Goal: Communication & Community: Participate in discussion

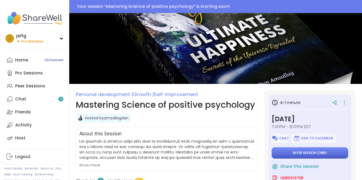
click at [309, 152] on span "Enter session lobby" at bounding box center [310, 153] width 34 height 4
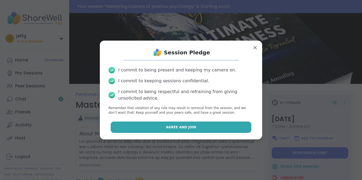
click at [203, 128] on button "Agree and Join" at bounding box center [181, 127] width 141 height 11
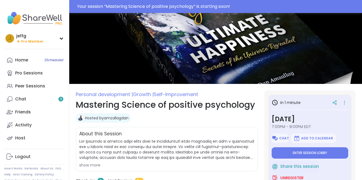
type textarea "*"
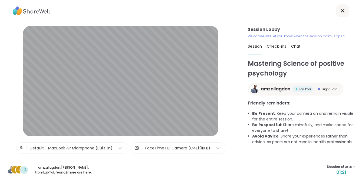
scroll to position [14, 0]
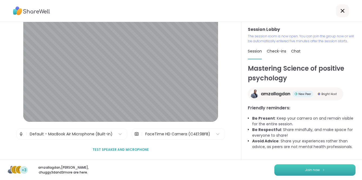
click at [309, 170] on span "Join now" at bounding box center [312, 170] width 15 height 5
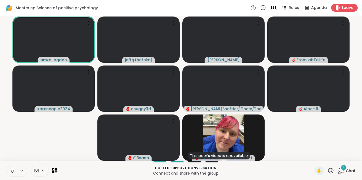
click at [11, 172] on icon at bounding box center [12, 170] width 5 height 5
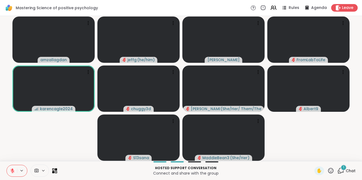
click at [14, 168] on button at bounding box center [12, 170] width 10 height 11
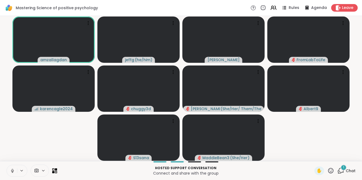
click at [12, 169] on icon at bounding box center [12, 170] width 1 height 2
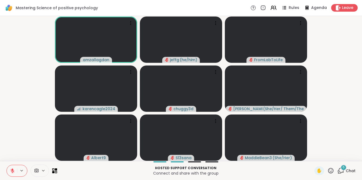
click at [342, 172] on icon at bounding box center [341, 170] width 7 height 7
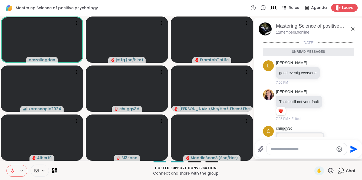
scroll to position [189, 0]
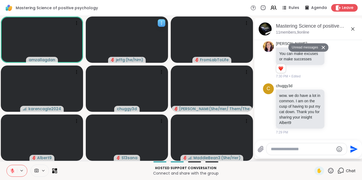
click at [161, 24] on icon at bounding box center [161, 22] width 5 height 5
click at [165, 9] on div "Mastering Science of positive psychology Rules Agenda Leave" at bounding box center [181, 8] width 362 height 16
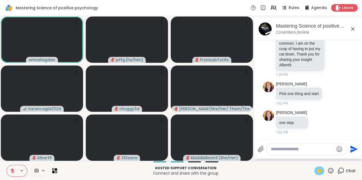
scroll to position [241, 0]
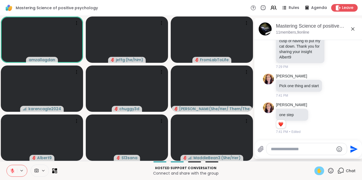
click at [320, 171] on span "✋" at bounding box center [319, 171] width 5 height 6
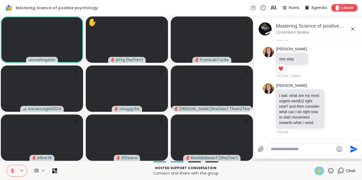
click at [321, 172] on span "✋" at bounding box center [319, 171] width 5 height 6
click at [14, 173] on icon at bounding box center [12, 170] width 5 height 5
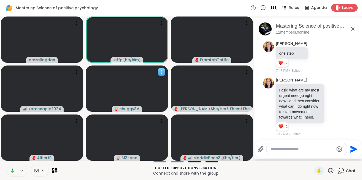
scroll to position [313, 0]
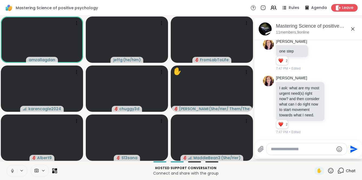
click at [13, 171] on icon at bounding box center [12, 170] width 5 height 5
click at [12, 171] on icon at bounding box center [12, 170] width 5 height 5
click at [11, 172] on icon at bounding box center [12, 170] width 5 height 5
click at [13, 171] on icon at bounding box center [12, 170] width 5 height 5
click at [15, 172] on button at bounding box center [12, 170] width 10 height 11
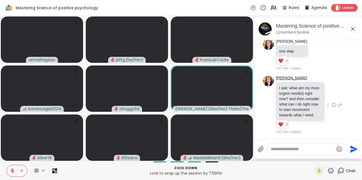
click at [287, 78] on link "Charlie_Lovewitch" at bounding box center [291, 78] width 31 height 5
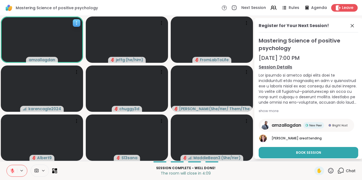
click at [38, 60] on span "amzallagdan" at bounding box center [42, 59] width 27 height 5
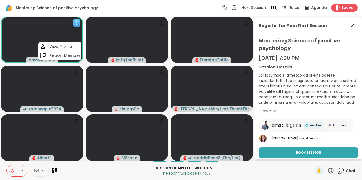
click at [38, 60] on span "amzallagdan" at bounding box center [42, 59] width 27 height 5
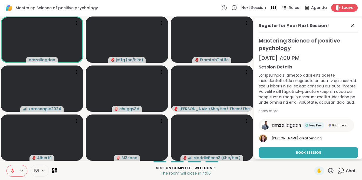
scroll to position [17, 0]
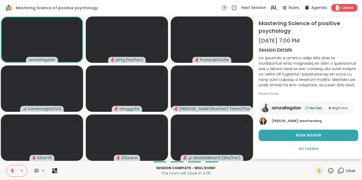
click at [282, 107] on span "amzallagdan" at bounding box center [287, 108] width 30 height 6
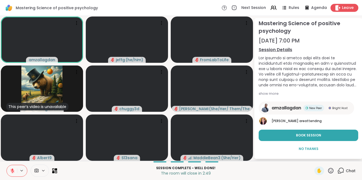
click at [346, 8] on span "Leave" at bounding box center [348, 8] width 12 height 6
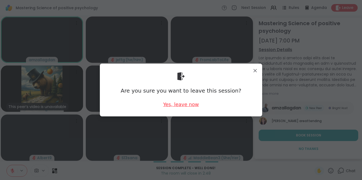
click at [186, 105] on div "Yes, leave now" at bounding box center [181, 104] width 36 height 7
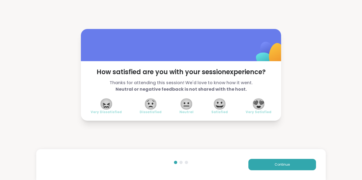
click at [297, 66] on div "How satisfied are you with your session experience? Thanks for attending this s…" at bounding box center [181, 75] width 362 height 150
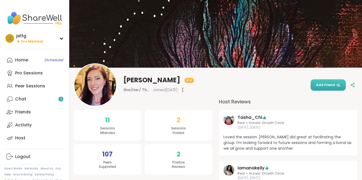
click at [331, 84] on span "Add Friend" at bounding box center [328, 85] width 24 height 5
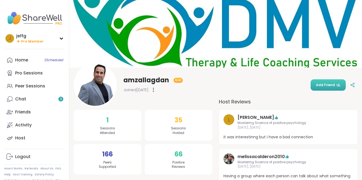
click at [330, 86] on span "Add Friend" at bounding box center [328, 85] width 24 height 5
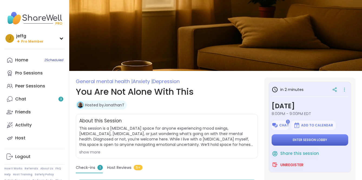
click at [300, 141] on span "Enter session lobby" at bounding box center [310, 140] width 34 height 4
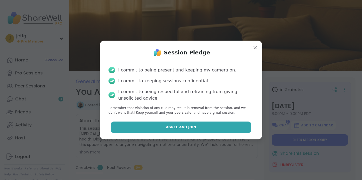
click at [203, 130] on button "Agree and Join" at bounding box center [181, 127] width 141 height 11
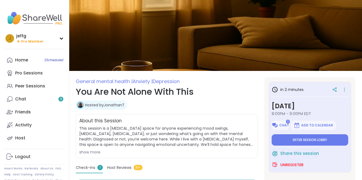
type textarea "*"
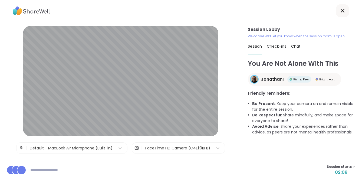
scroll to position [14, 0]
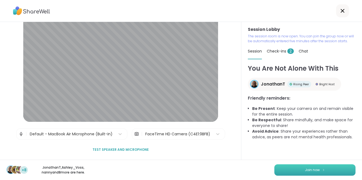
click at [309, 172] on span "Join now" at bounding box center [312, 170] width 15 height 5
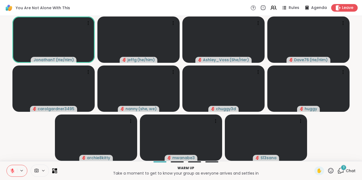
click at [343, 171] on icon at bounding box center [341, 170] width 7 height 7
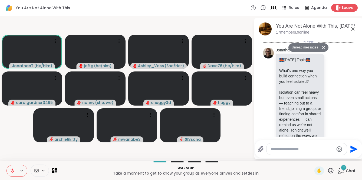
scroll to position [265, 0]
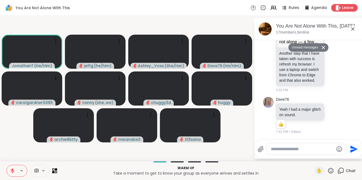
click at [290, 151] on textarea "Type your message" at bounding box center [302, 148] width 63 height 5
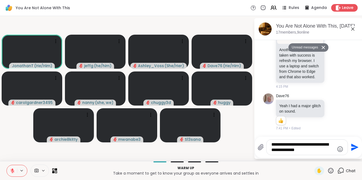
type textarea "**********"
click at [355, 146] on icon "Send" at bounding box center [354, 147] width 7 height 7
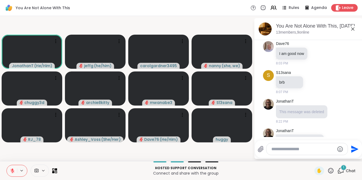
scroll to position [464, 0]
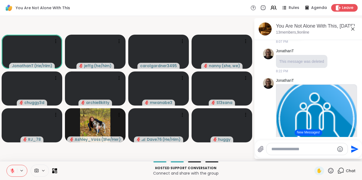
click at [278, 150] on textarea "Type your message" at bounding box center [303, 148] width 63 height 5
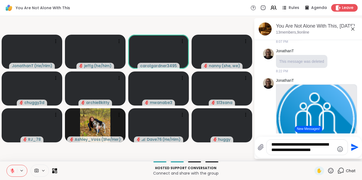
type textarea "**********"
click at [354, 148] on icon "Send" at bounding box center [354, 147] width 7 height 7
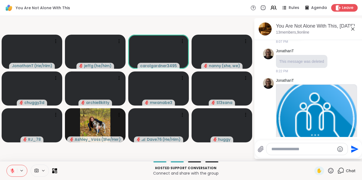
scroll to position [758, 0]
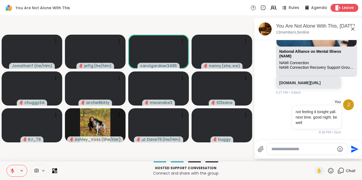
click at [348, 7] on span "Leave" at bounding box center [348, 8] width 12 height 6
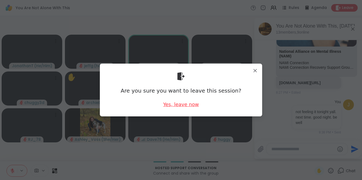
click at [184, 103] on div "Yes, leave now" at bounding box center [181, 104] width 36 height 7
